Goal: Find specific page/section: Find specific page/section

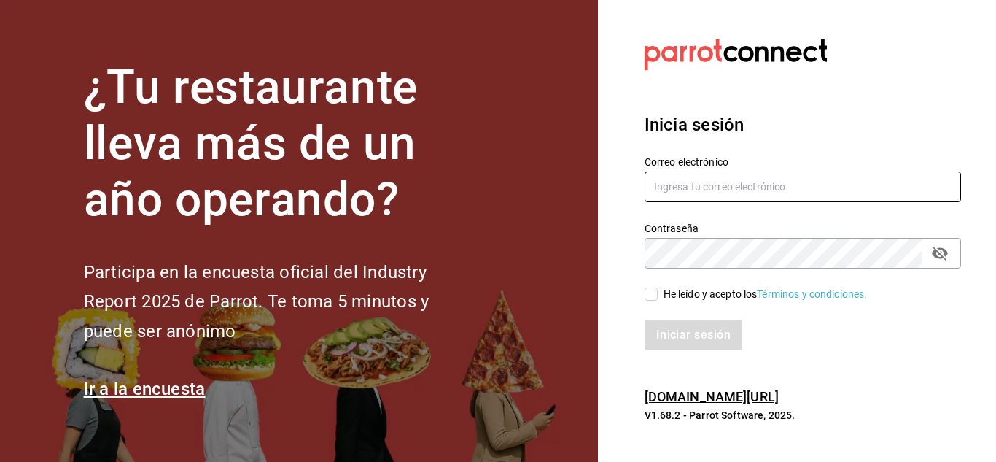
type input "[EMAIL_ADDRESS][PERSON_NAME][DOMAIN_NAME]"
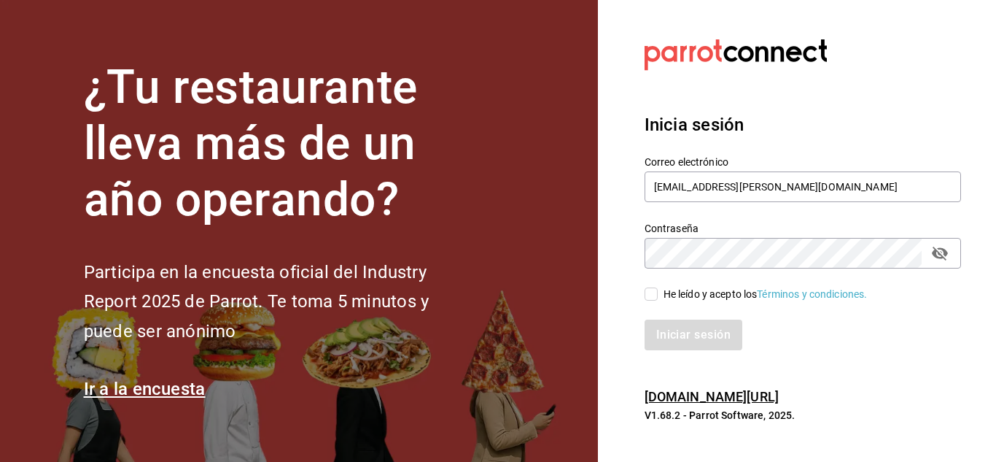
click at [654, 298] on input "He leído y acepto los Términos y condiciones." at bounding box center [651, 293] width 13 height 13
checkbox input "true"
click at [675, 326] on button "Iniciar sesión" at bounding box center [694, 334] width 99 height 31
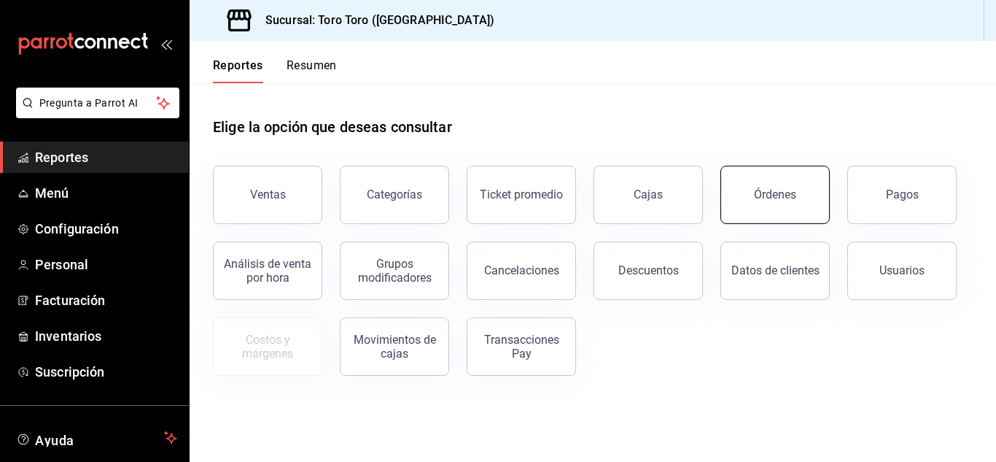
click at [773, 204] on button "Órdenes" at bounding box center [775, 195] width 109 height 58
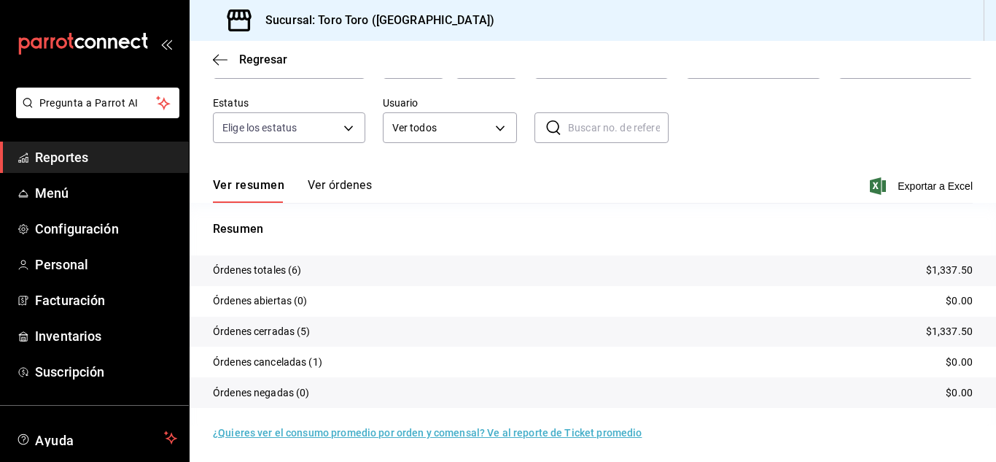
scroll to position [111, 0]
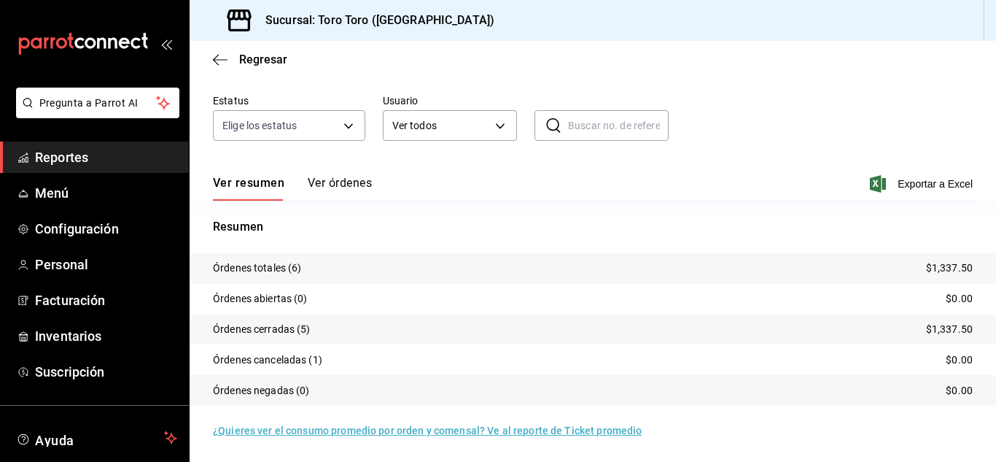
click at [74, 154] on span "Reportes" at bounding box center [106, 157] width 142 height 20
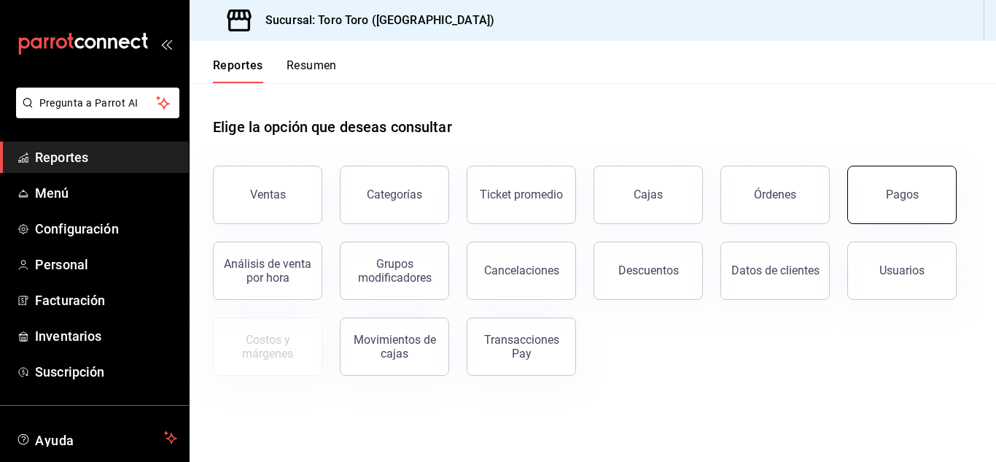
click at [870, 205] on button "Pagos" at bounding box center [902, 195] width 109 height 58
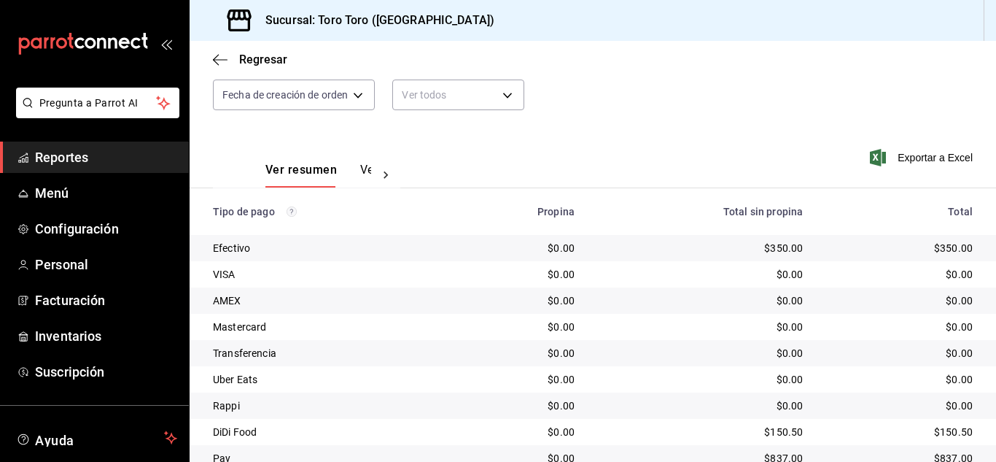
scroll to position [209, 0]
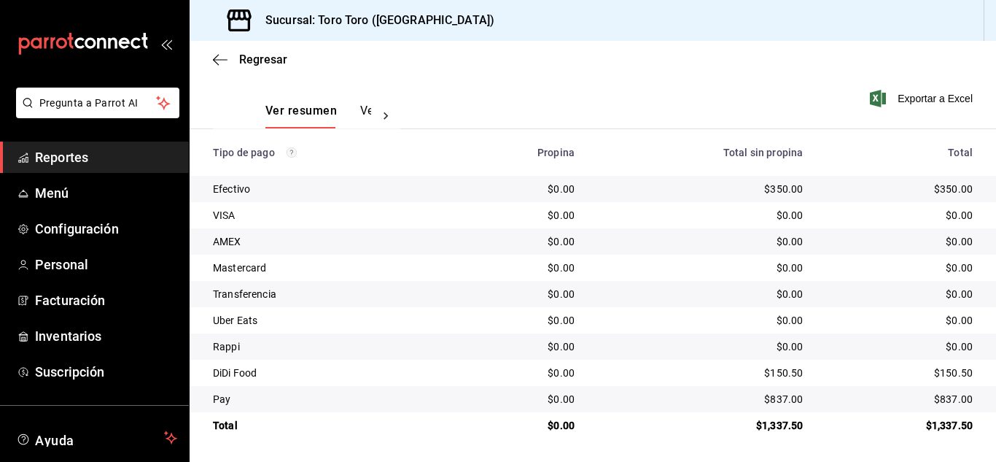
click at [55, 151] on span "Reportes" at bounding box center [106, 157] width 142 height 20
